Goal: Navigation & Orientation: Find specific page/section

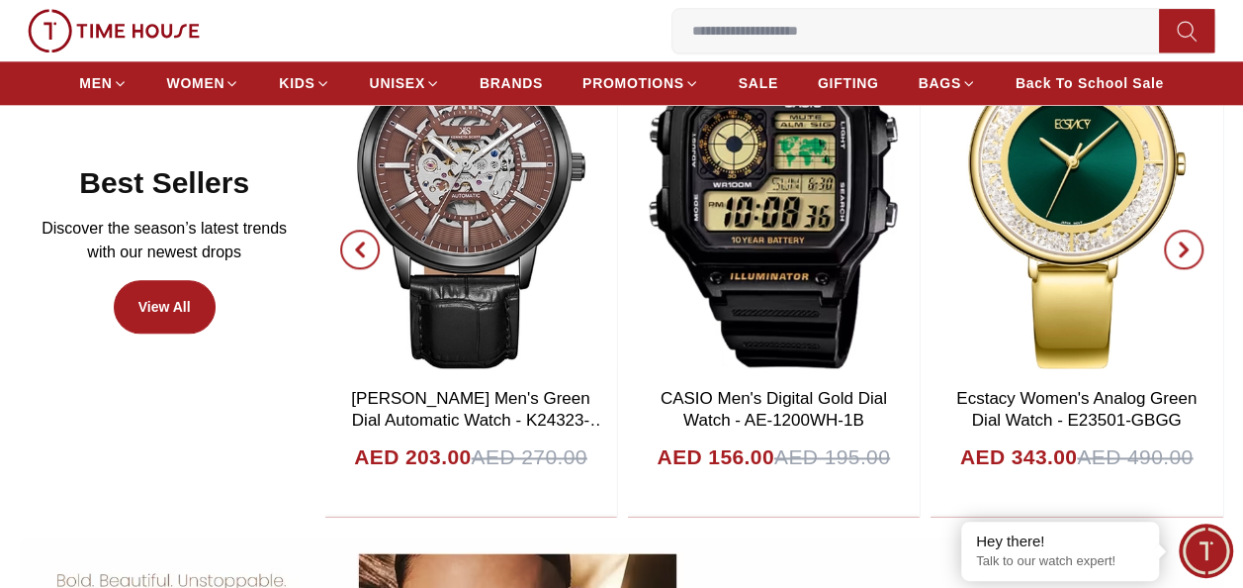
scroll to position [1041, 0]
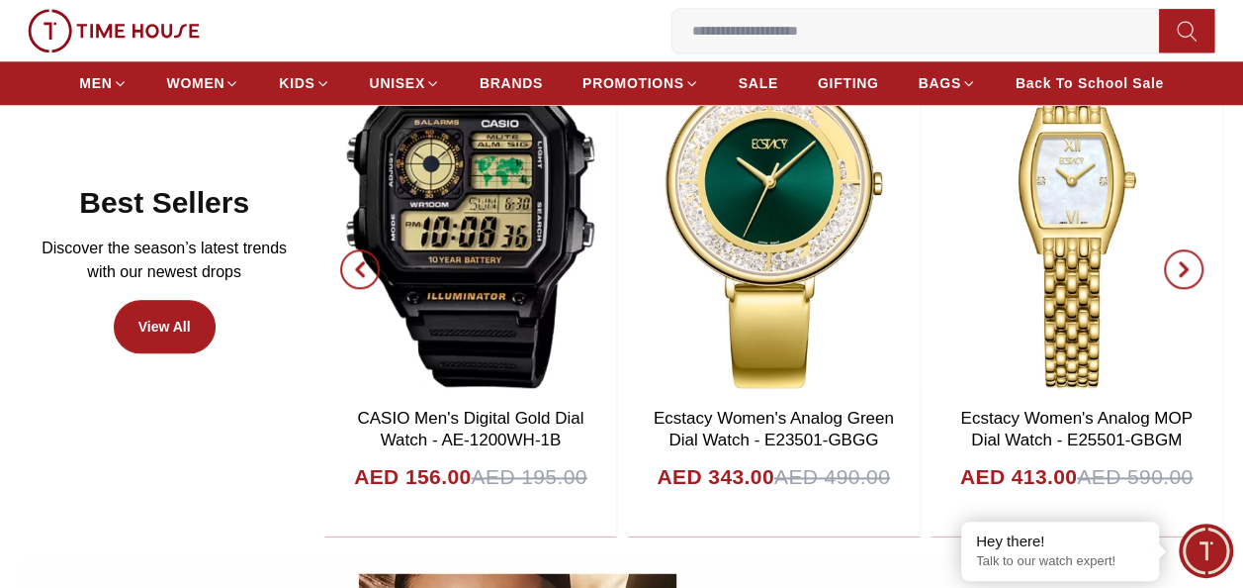
click at [363, 262] on icon "button" at bounding box center [360, 268] width 6 height 13
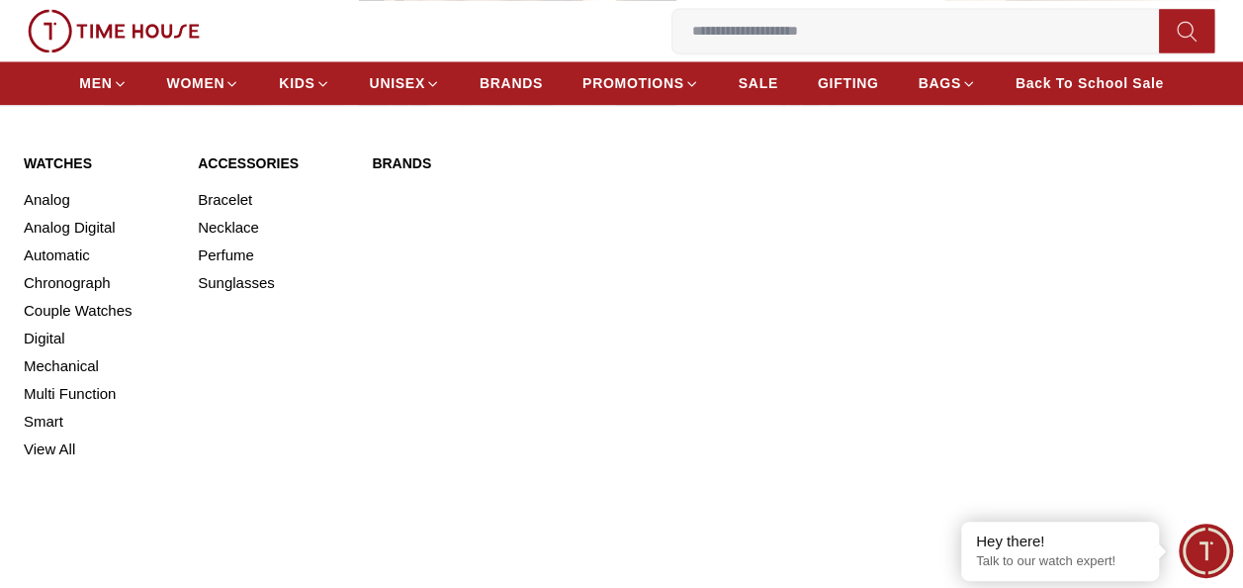
scroll to position [1676, 0]
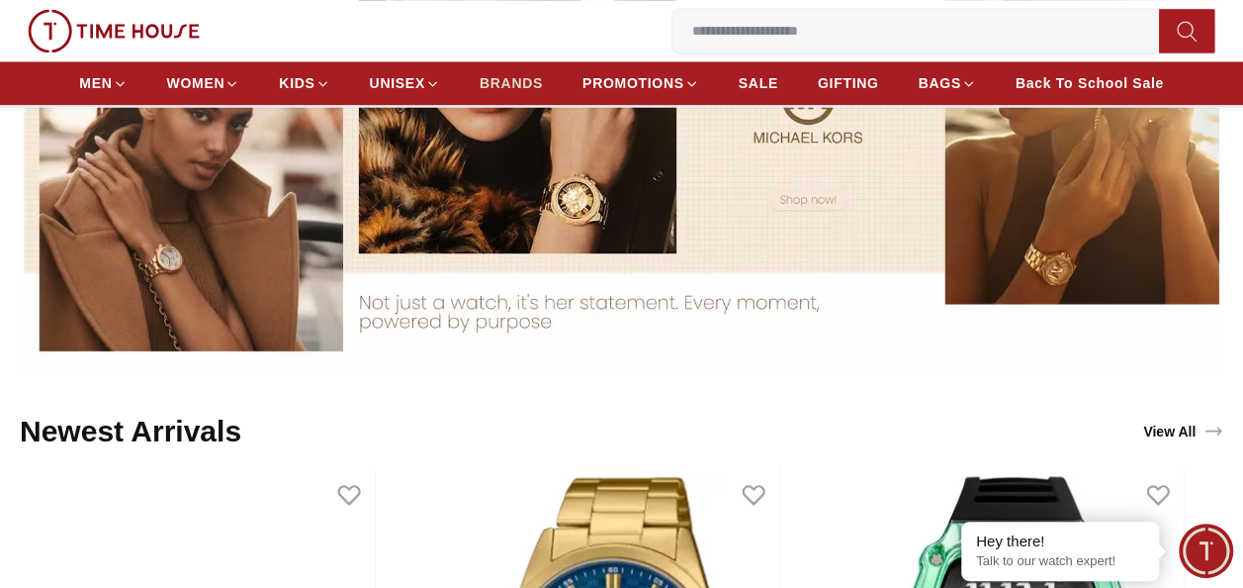
click at [502, 82] on span "BRANDS" at bounding box center [511, 83] width 63 height 20
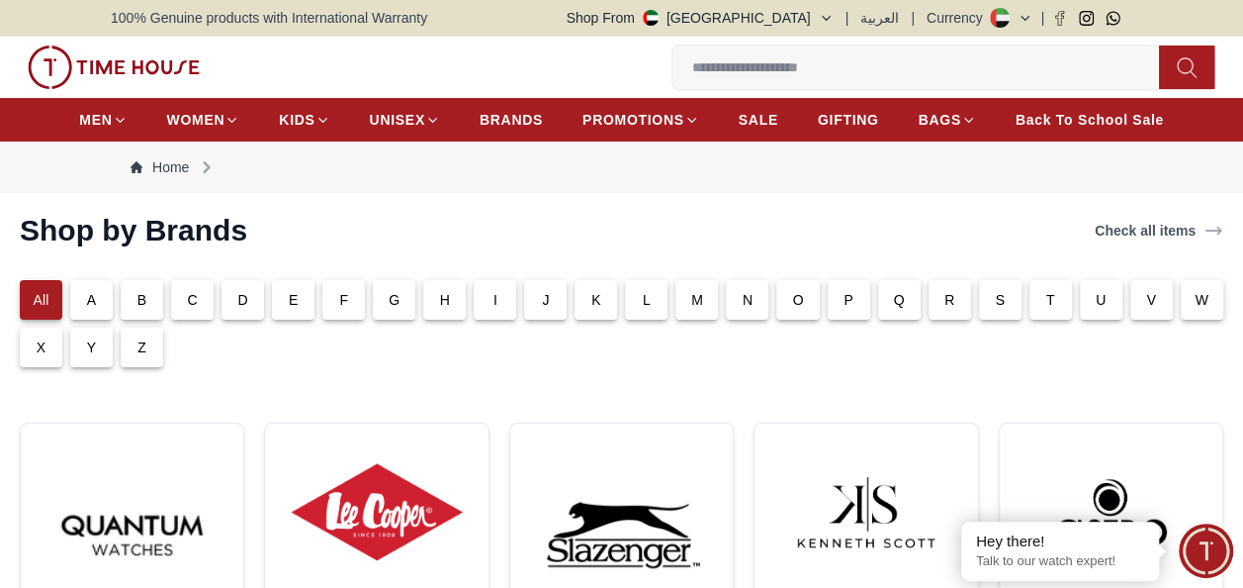
click at [1037, 293] on div "T" at bounding box center [1051, 300] width 43 height 40
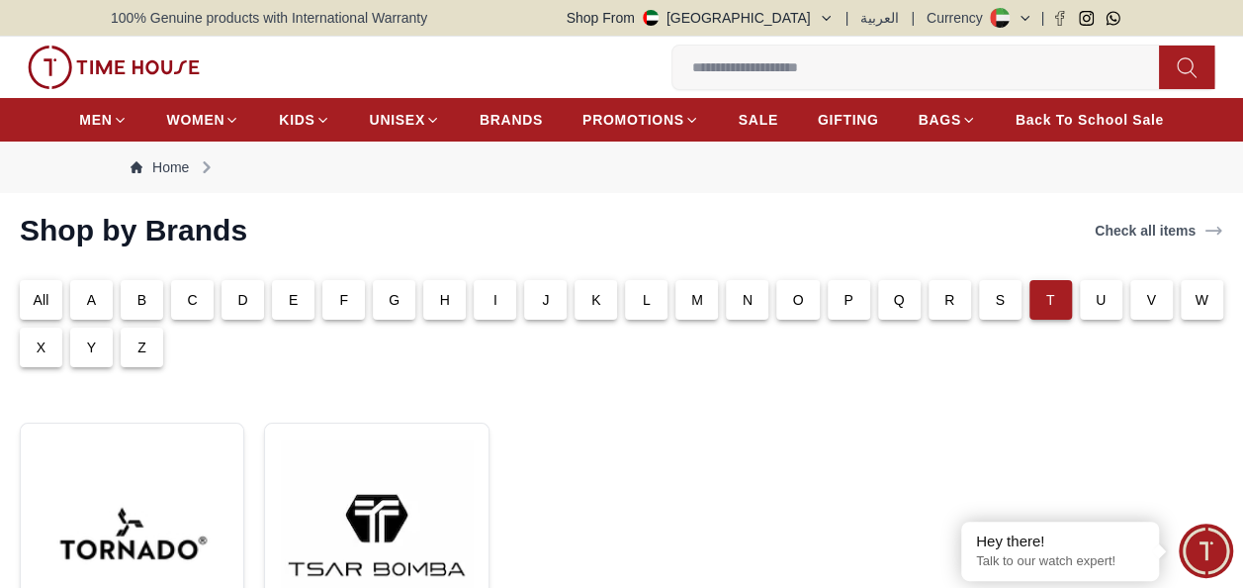
click at [336, 289] on div "F" at bounding box center [343, 300] width 43 height 40
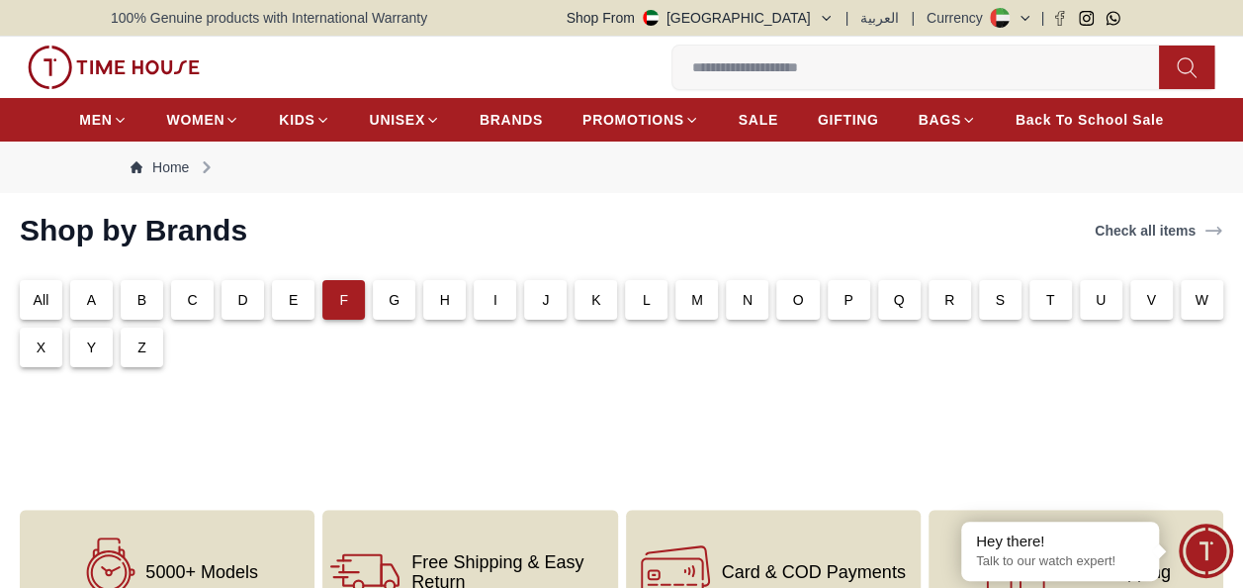
click at [56, 65] on img at bounding box center [114, 67] width 172 height 44
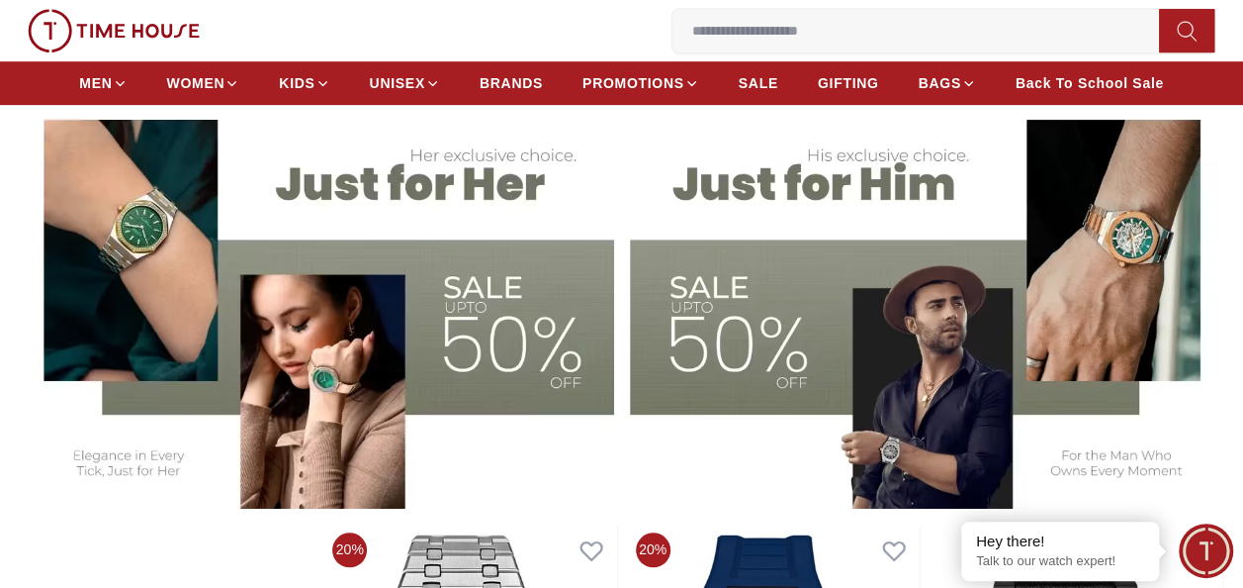
scroll to position [520, 0]
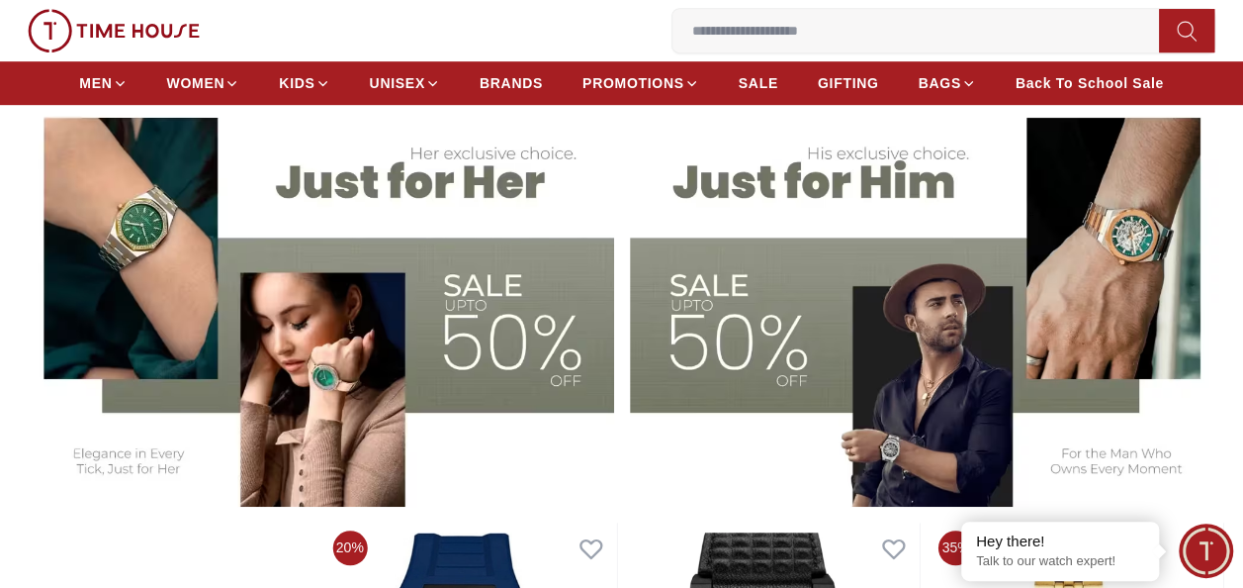
click at [914, 168] on img at bounding box center [927, 299] width 594 height 413
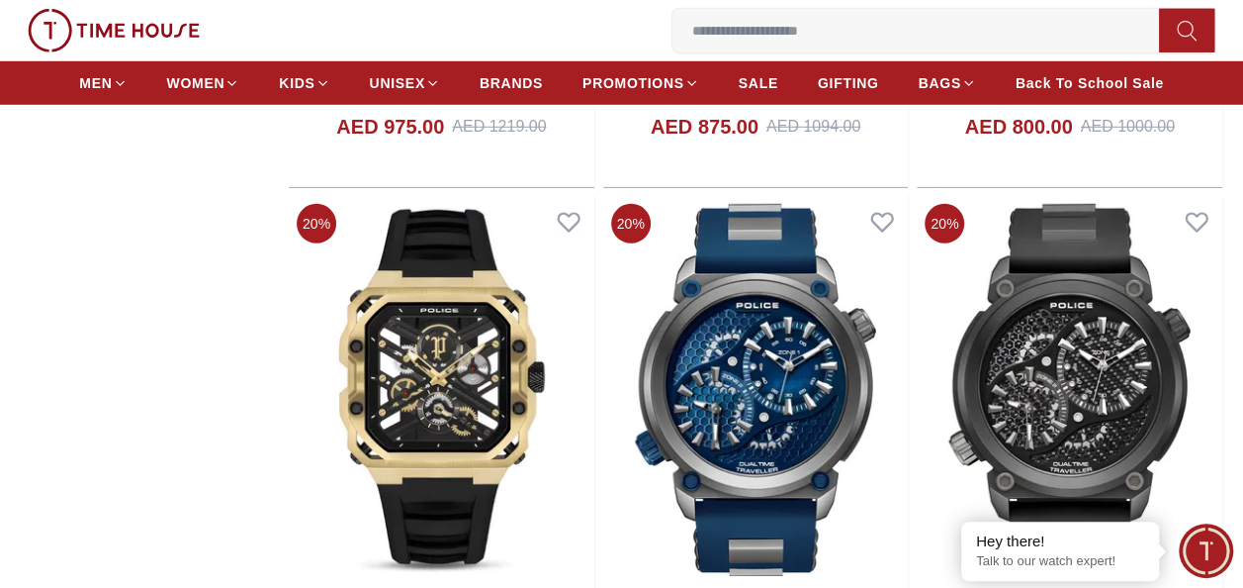
scroll to position [2827, 0]
